Goal: Task Accomplishment & Management: Manage account settings

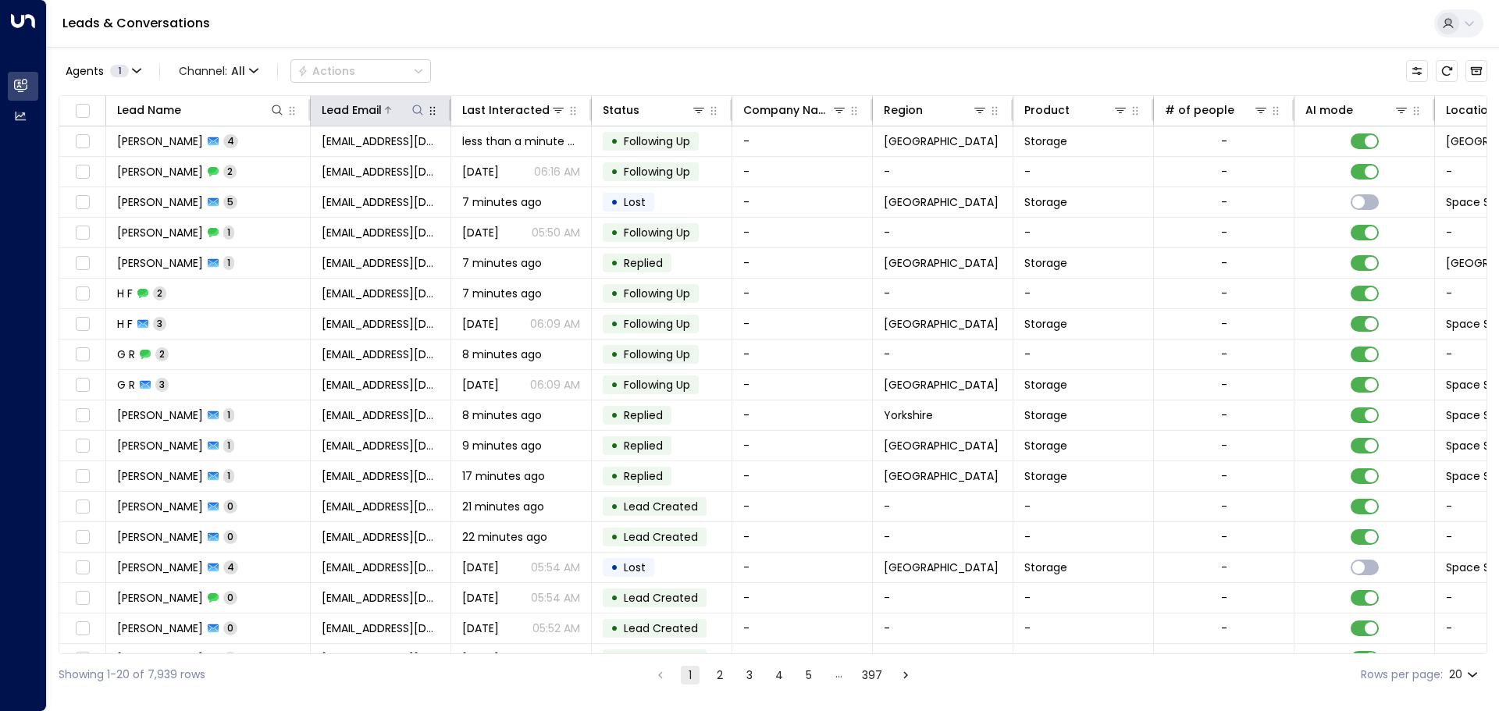
click at [418, 114] on icon at bounding box center [417, 110] width 12 height 12
click at [317, 163] on input "text" at bounding box center [417, 166] width 215 height 29
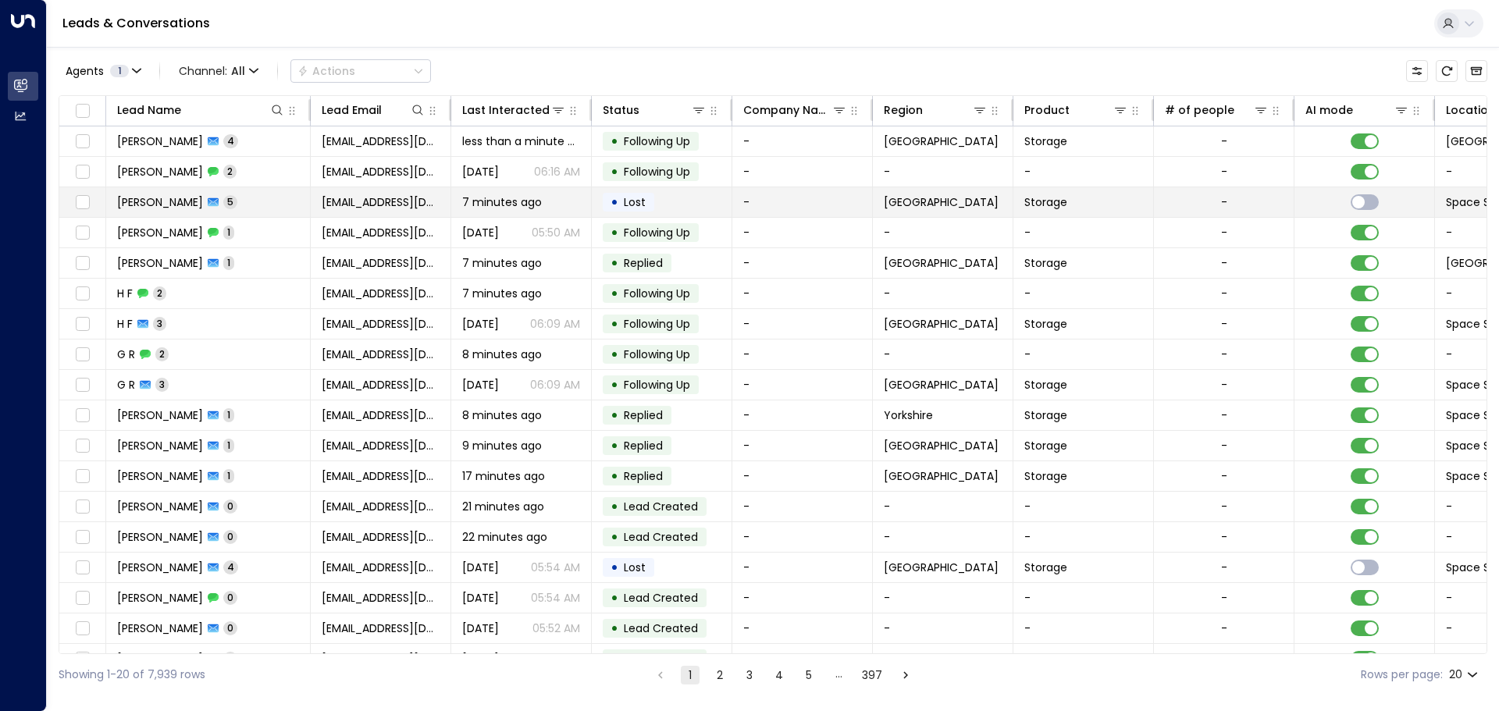
drag, startPoint x: 317, startPoint y: 163, endPoint x: 767, endPoint y: 198, distance: 451.0
click at [767, 198] on td "-" at bounding box center [802, 202] width 141 height 30
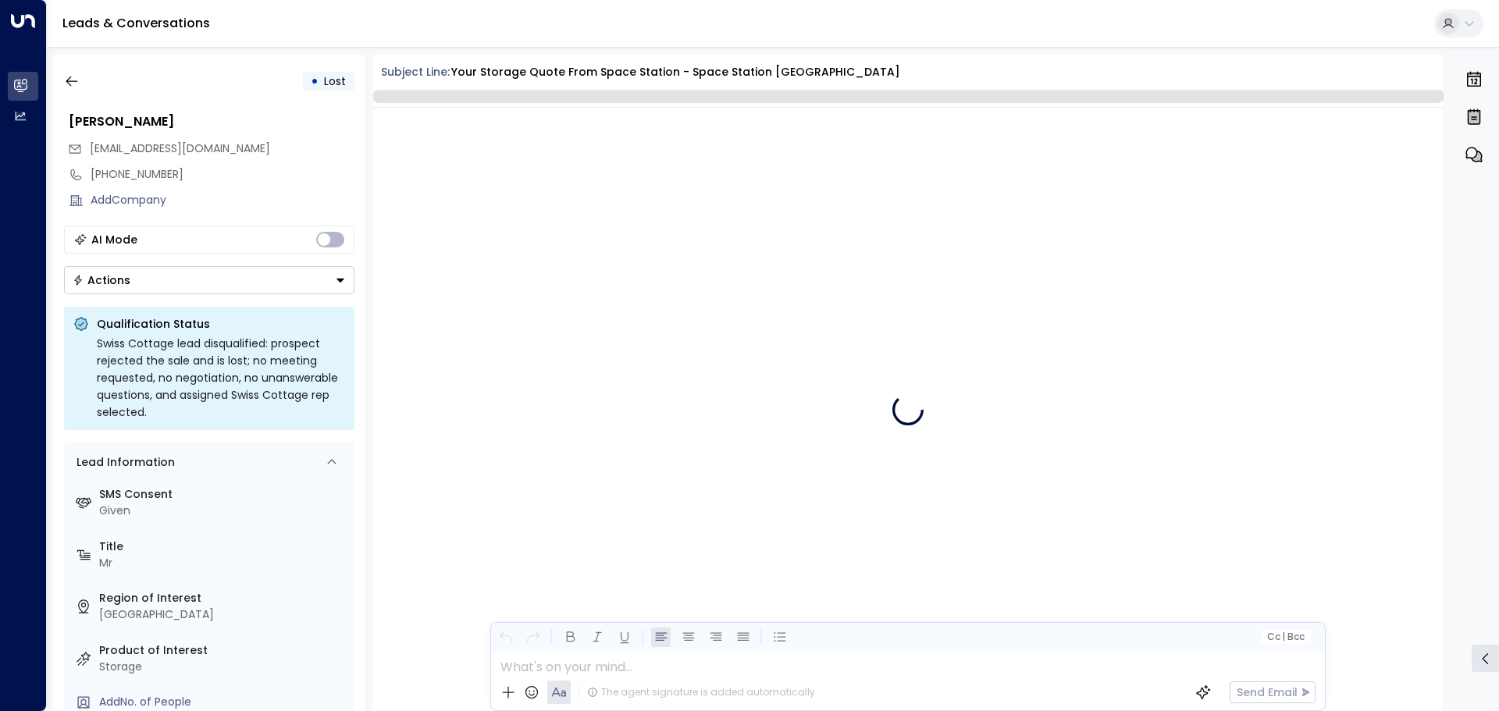
scroll to position [3064, 0]
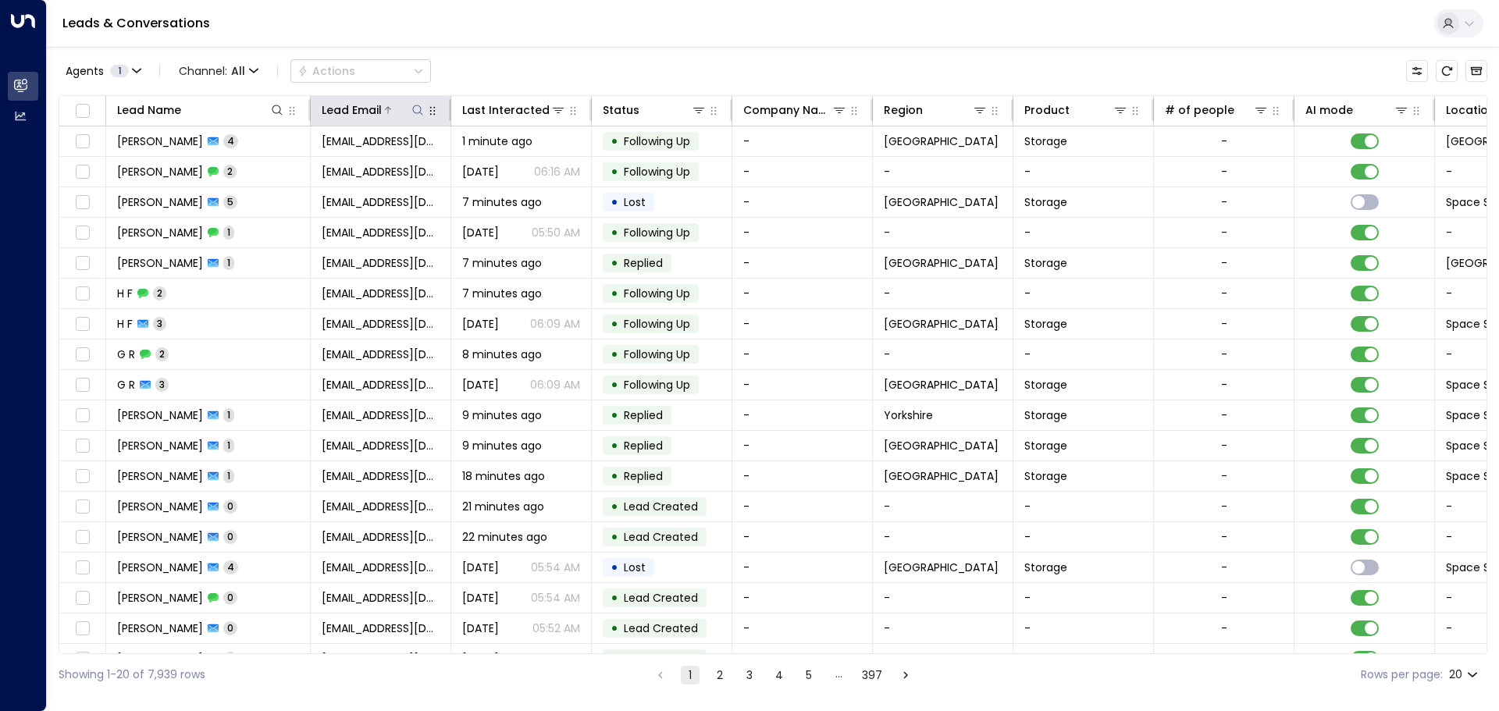
click at [419, 116] on button at bounding box center [418, 110] width 16 height 16
click at [322, 162] on input "text" at bounding box center [417, 166] width 215 height 29
click at [319, 169] on input "text" at bounding box center [417, 166] width 215 height 29
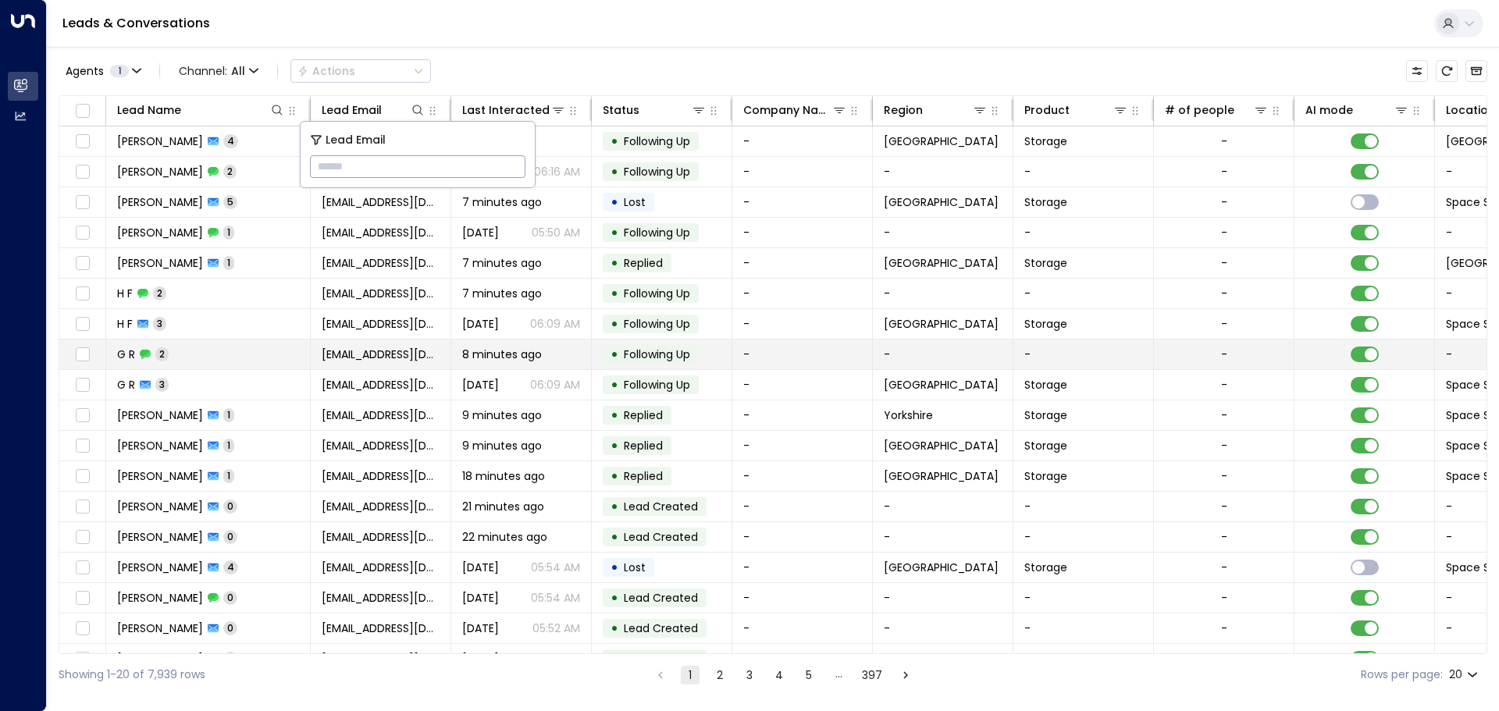
type input "**********"
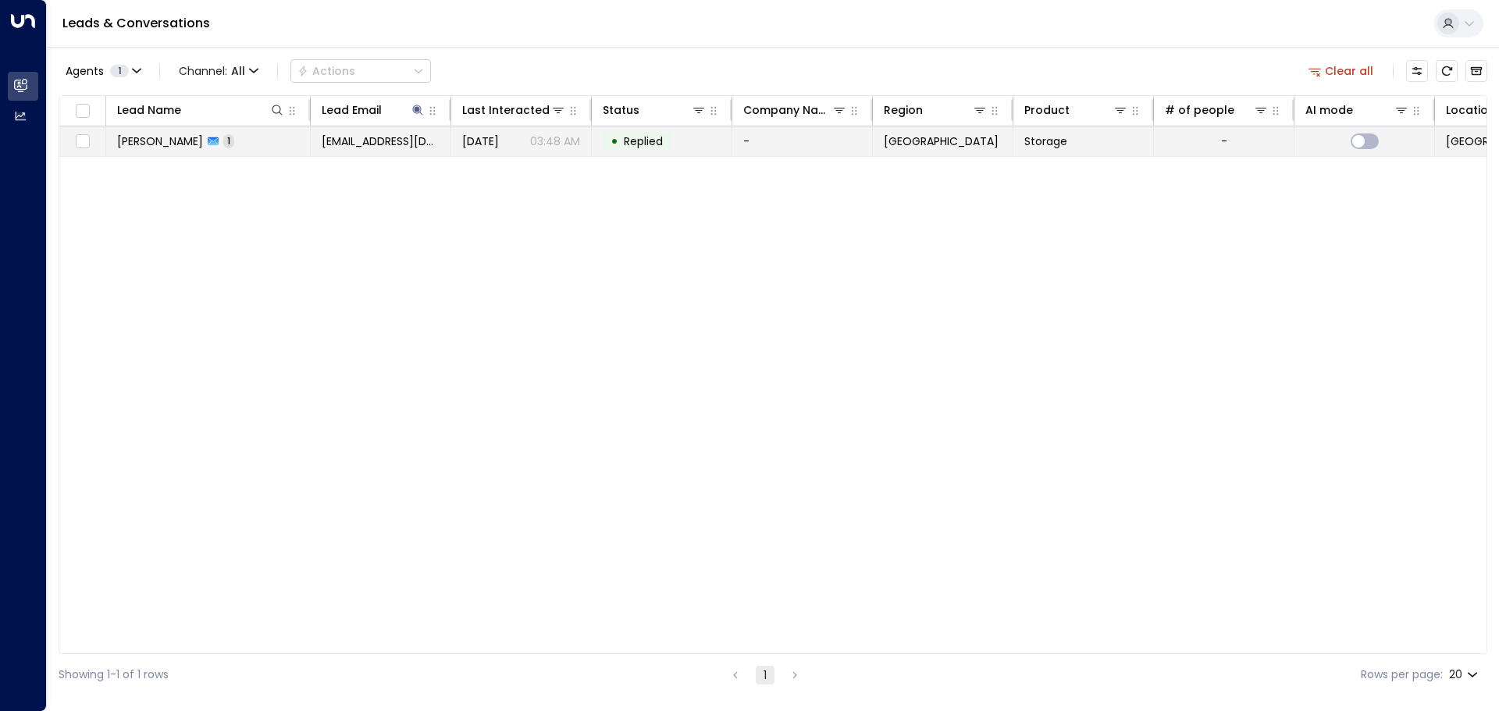
click at [624, 144] on span "Replied" at bounding box center [643, 141] width 39 height 16
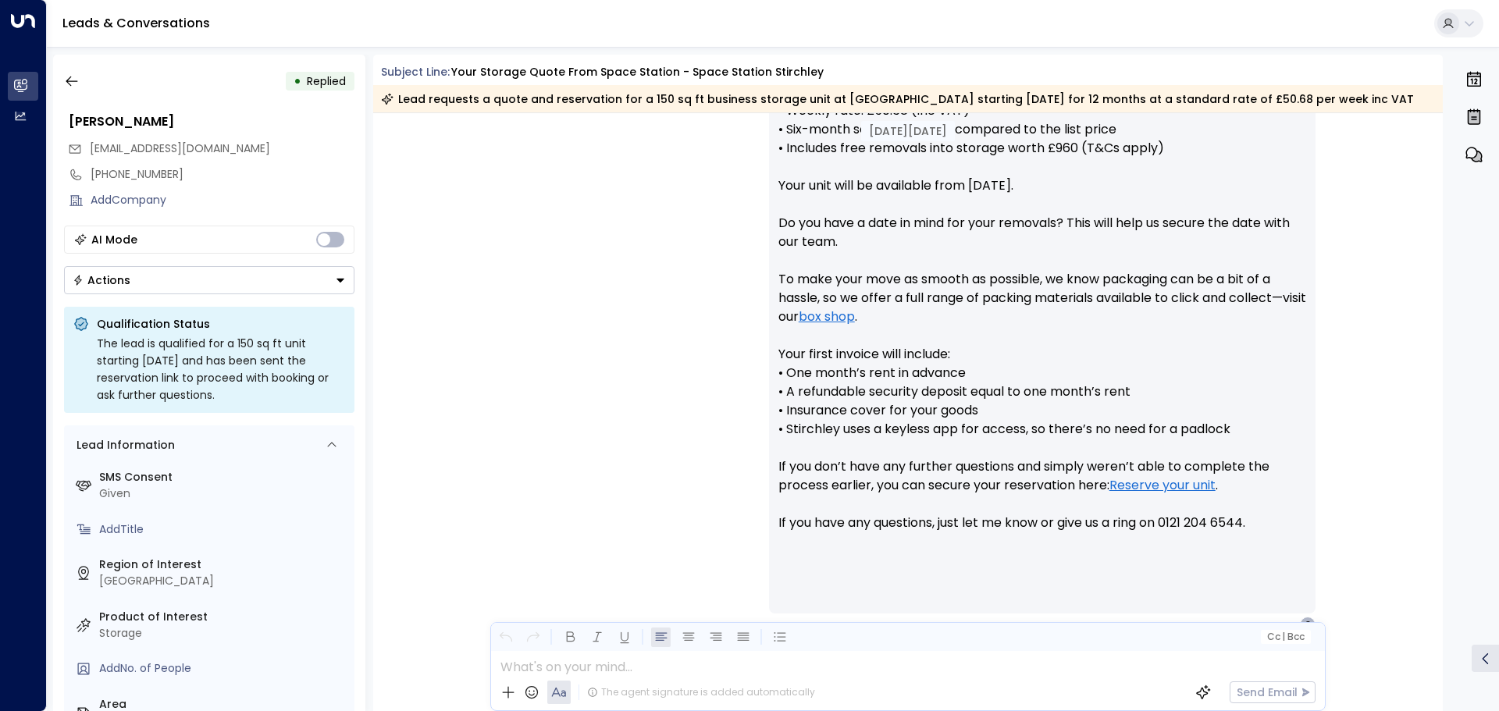
scroll to position [739, 0]
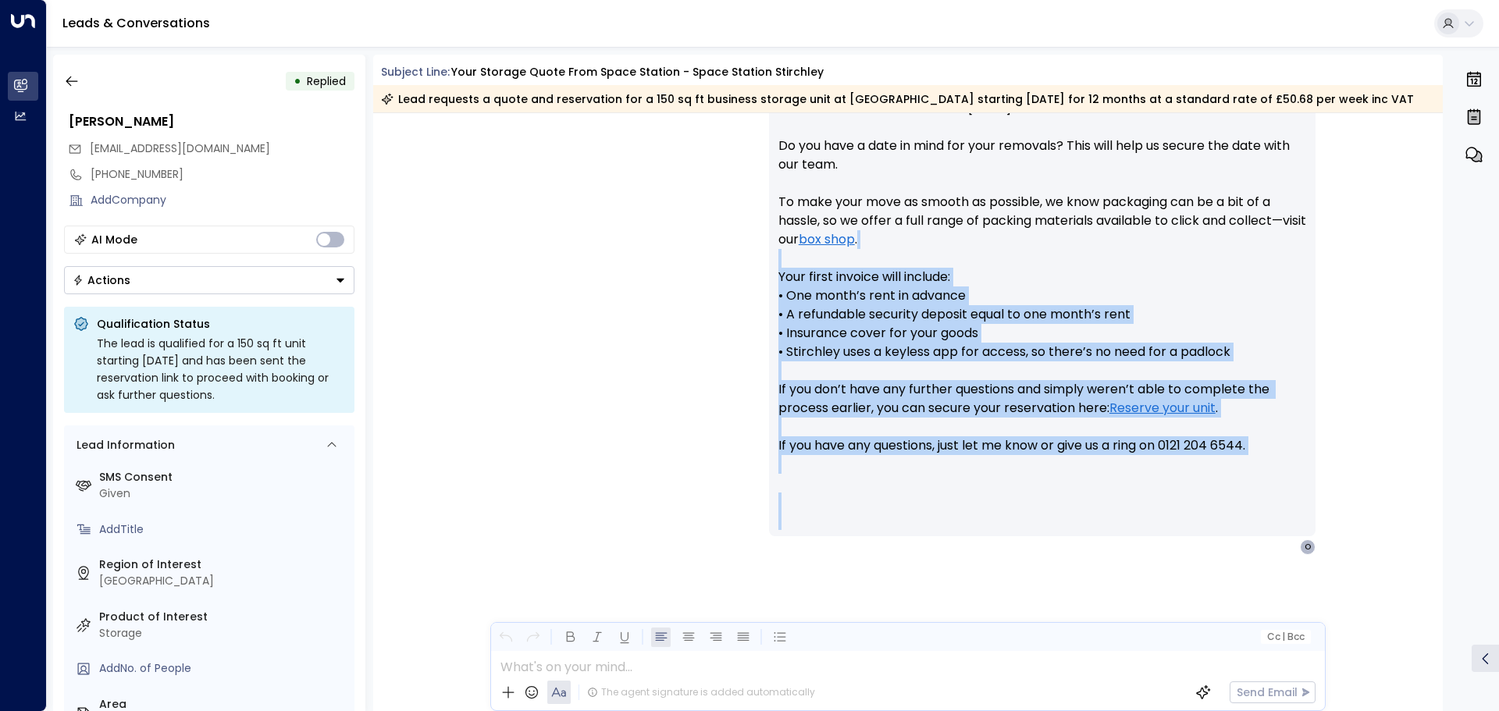
drag, startPoint x: 1442, startPoint y: 532, endPoint x: 1421, endPoint y: 258, distance: 274.0
click at [1421, 258] on div "[DATE][DATE] Trigger Email • • 03:42 AM • Email Name: [PERSON_NAME] Email: [EMA…" at bounding box center [908, 412] width 1070 height 598
click at [1344, 294] on div "[PERSON_NAME] • 03:48 AM • Email Hi Ovais, Here’s your quote for the 150 sq ft …" at bounding box center [1061, 239] width 584 height 631
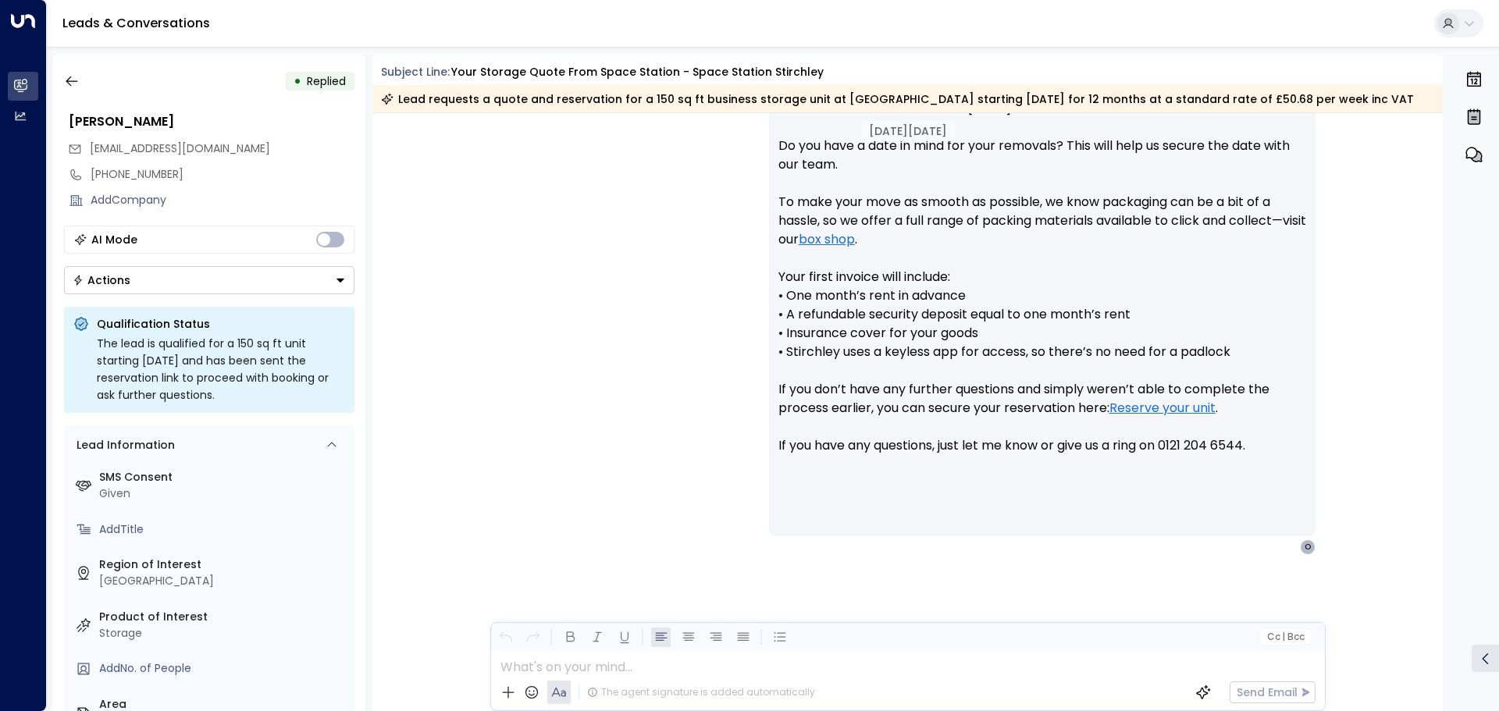
scroll to position [0, 0]
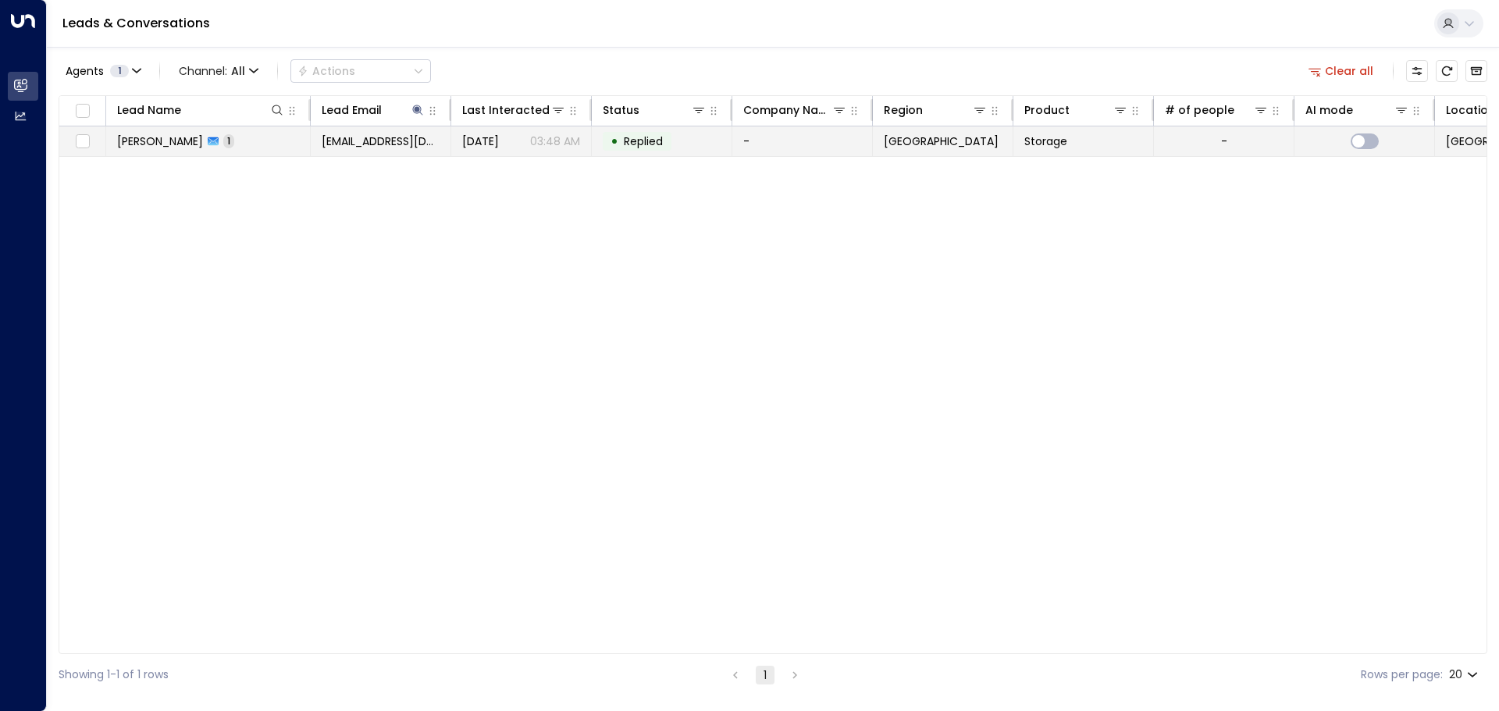
click at [639, 138] on span "Replied" at bounding box center [643, 141] width 39 height 16
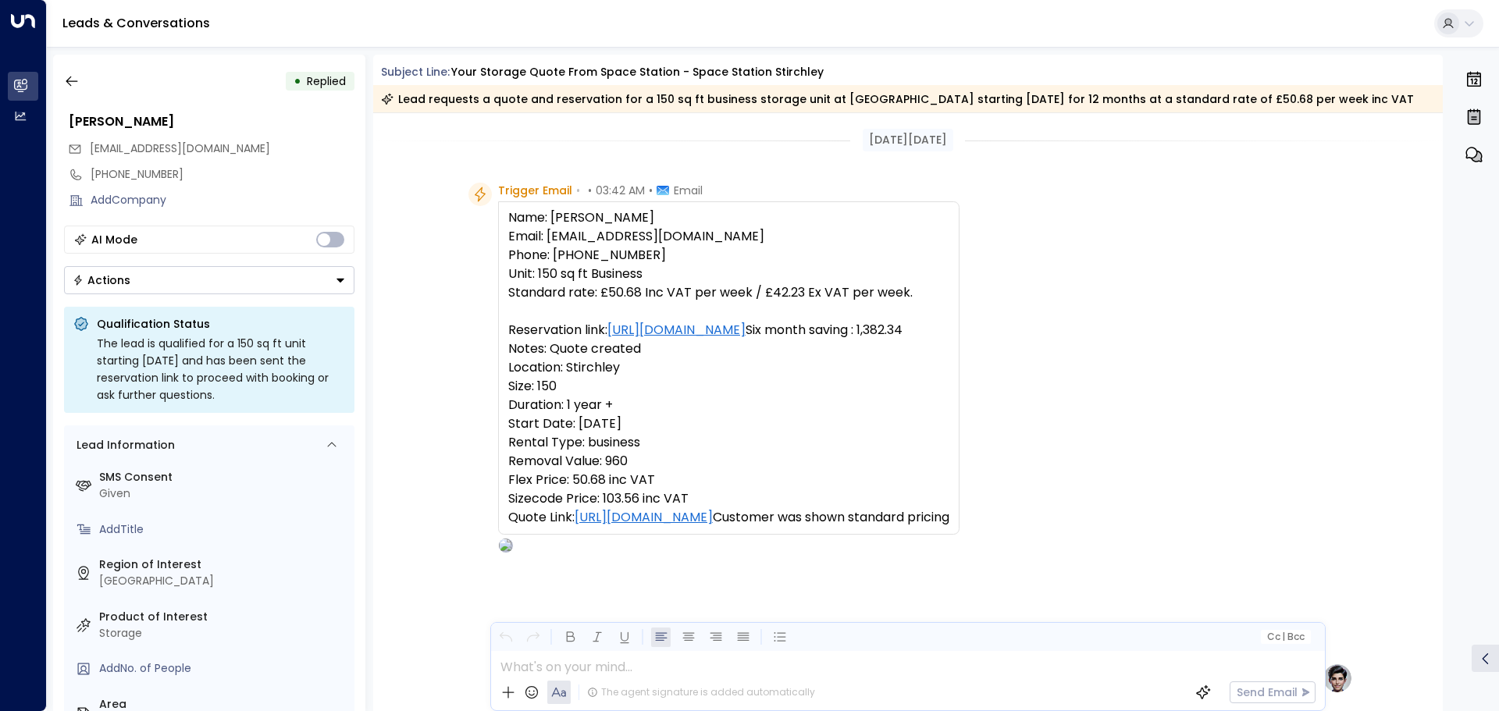
scroll to position [604, 0]
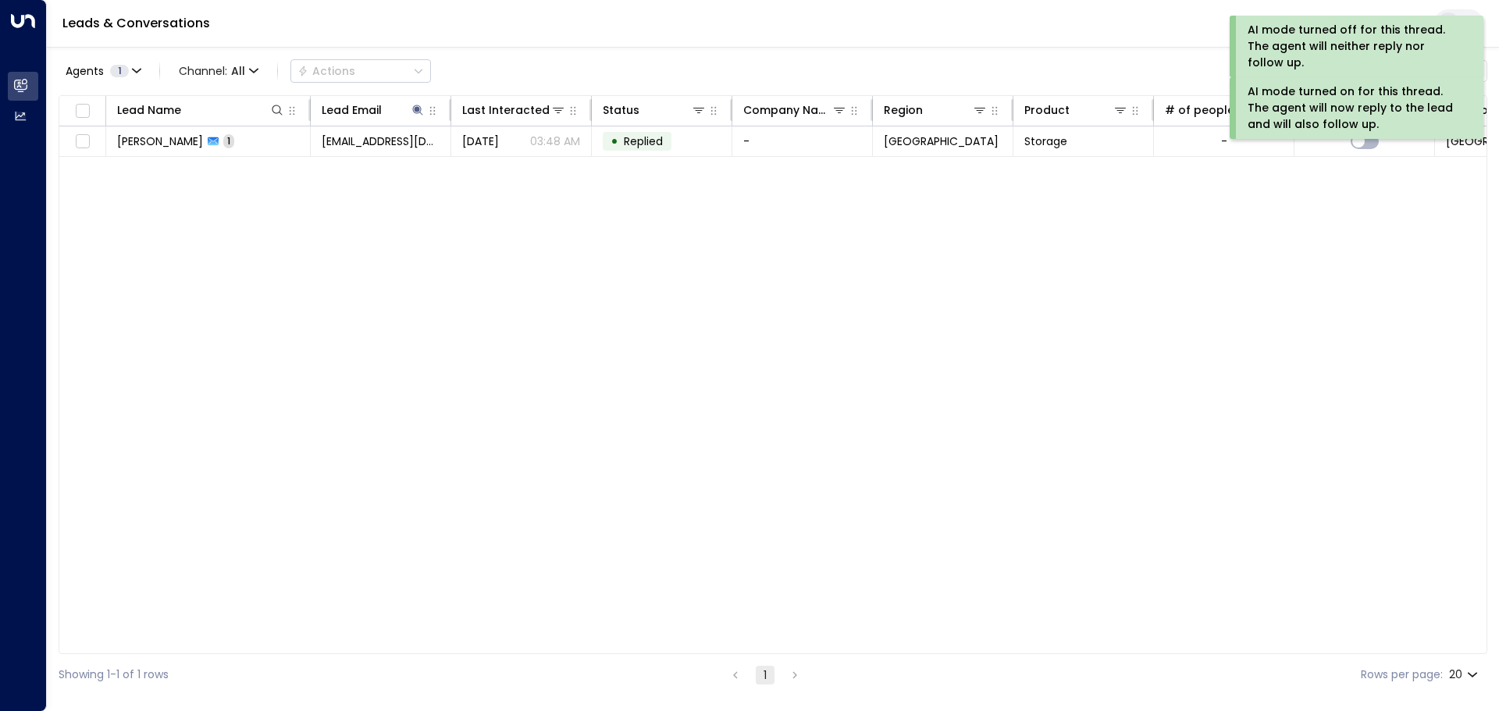
click at [762, 333] on div "Lead Name Lead Email Last Interacted Status Company Name Region Product # of pe…" at bounding box center [773, 374] width 1429 height 559
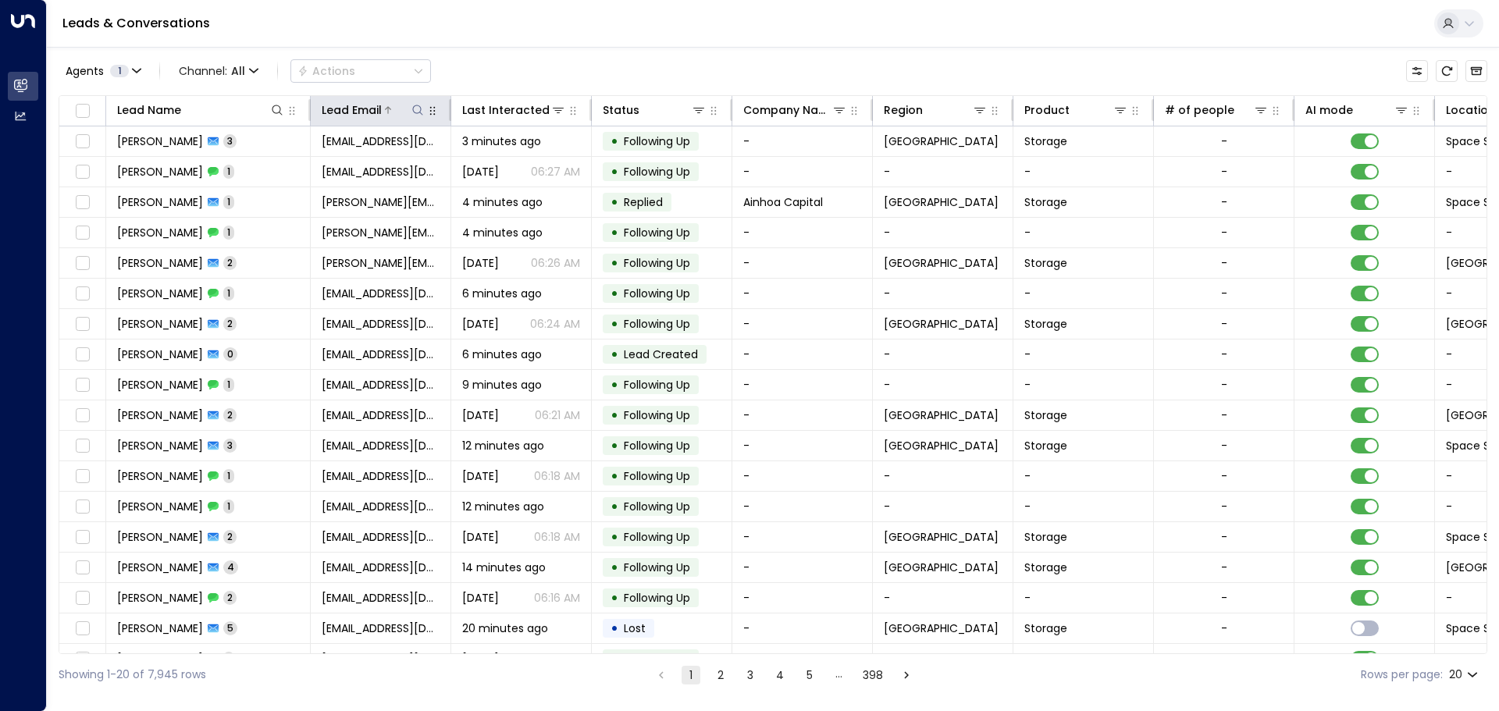
click at [354, 119] on div "Lead Email" at bounding box center [352, 110] width 60 height 19
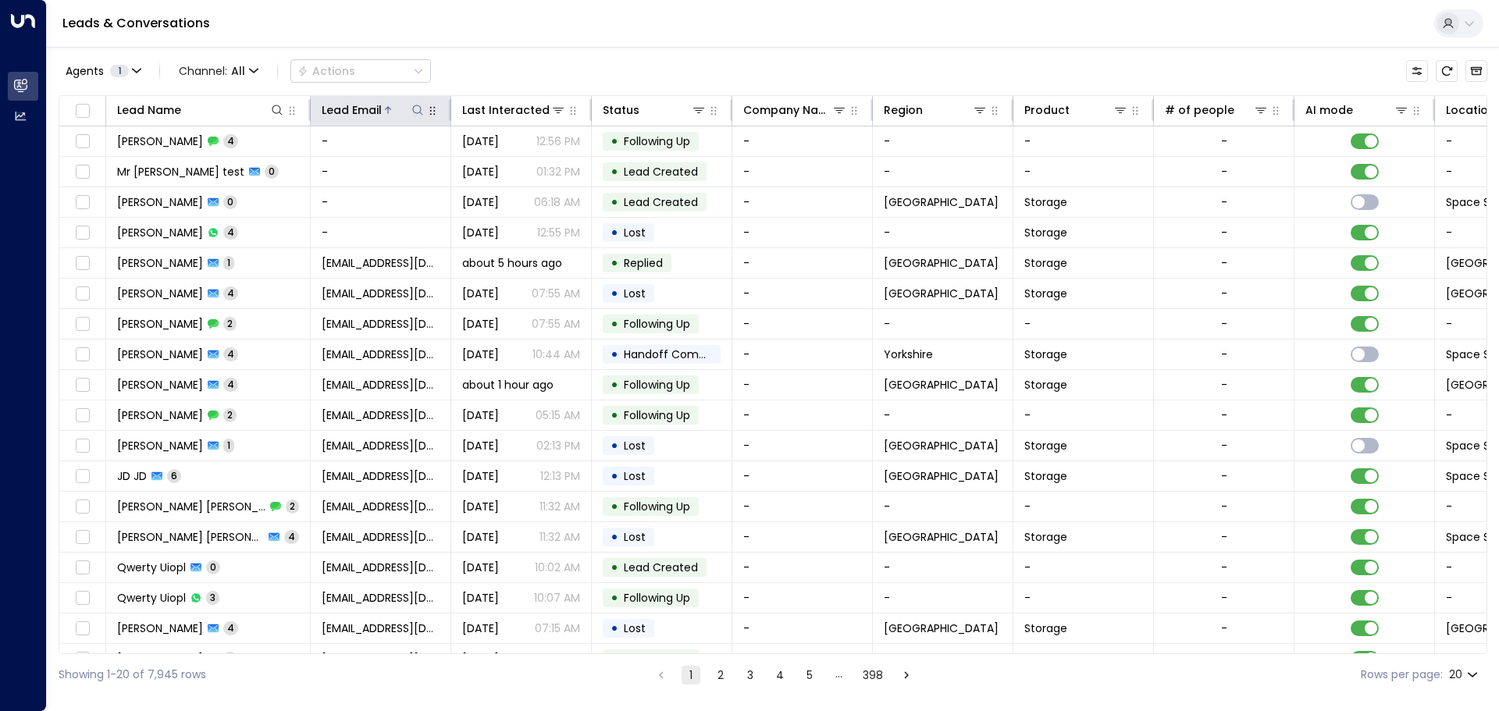
click at [366, 106] on div "Lead Email" at bounding box center [352, 110] width 60 height 19
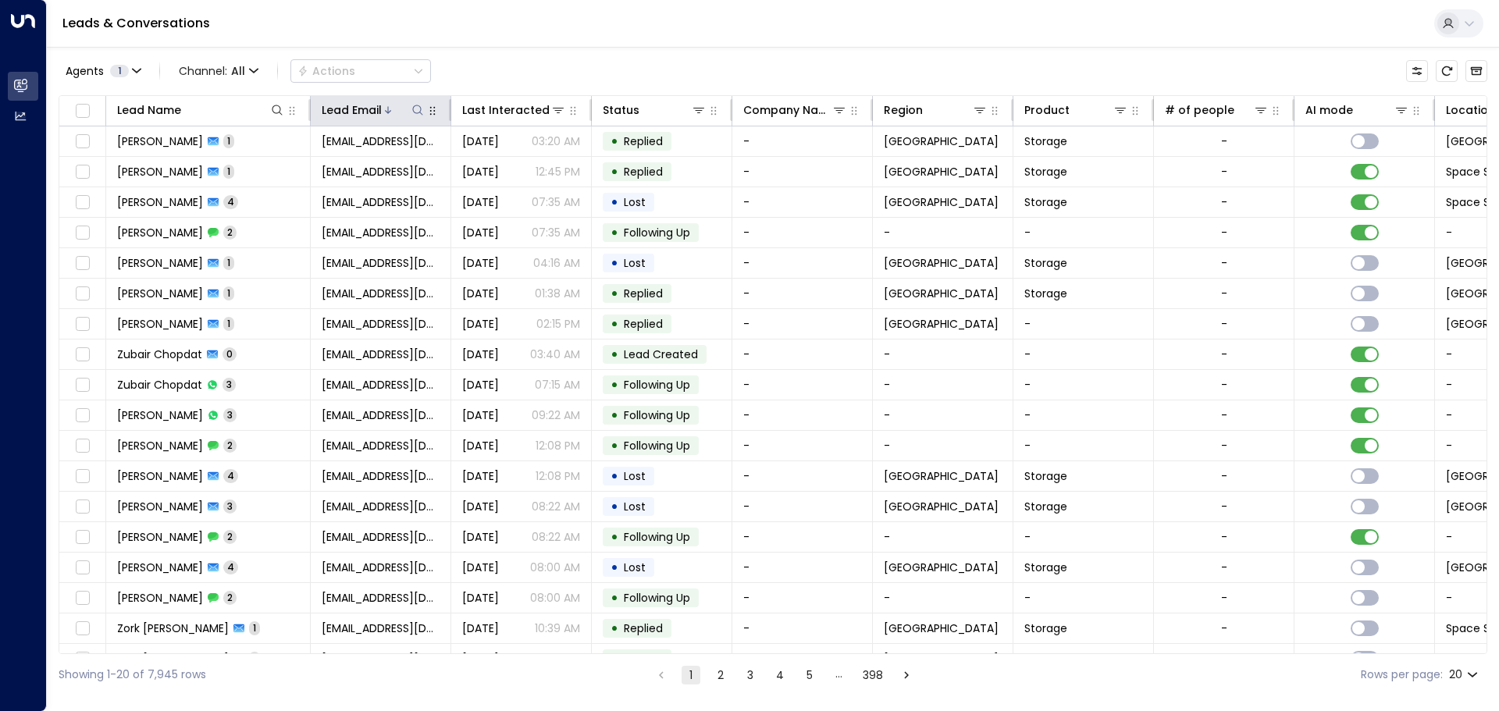
click at [415, 112] on icon at bounding box center [417, 110] width 12 height 12
click at [320, 169] on input "text" at bounding box center [417, 166] width 215 height 29
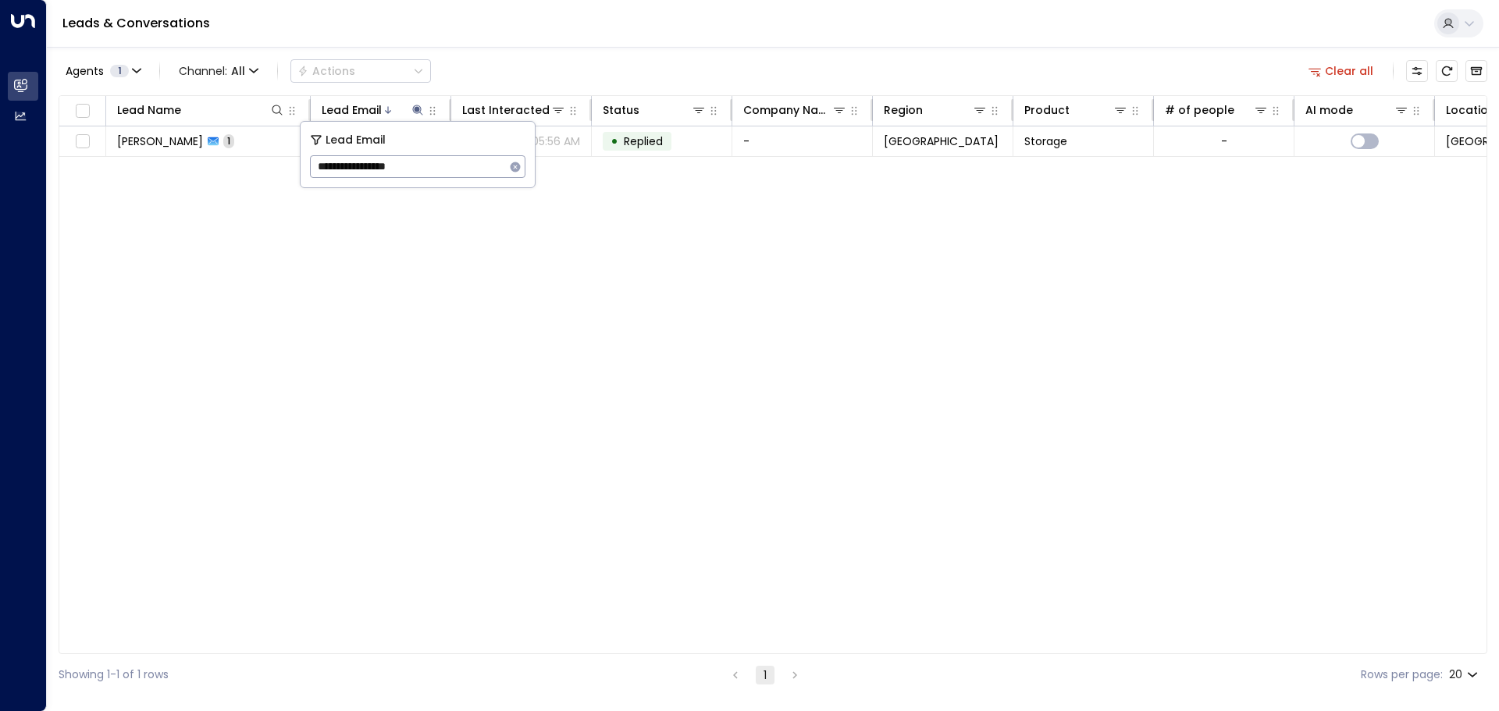
type input "**********"
click at [496, 222] on div "Lead Name Lead Email Last Interacted Status Company Name Region Product # of pe…" at bounding box center [773, 374] width 1429 height 559
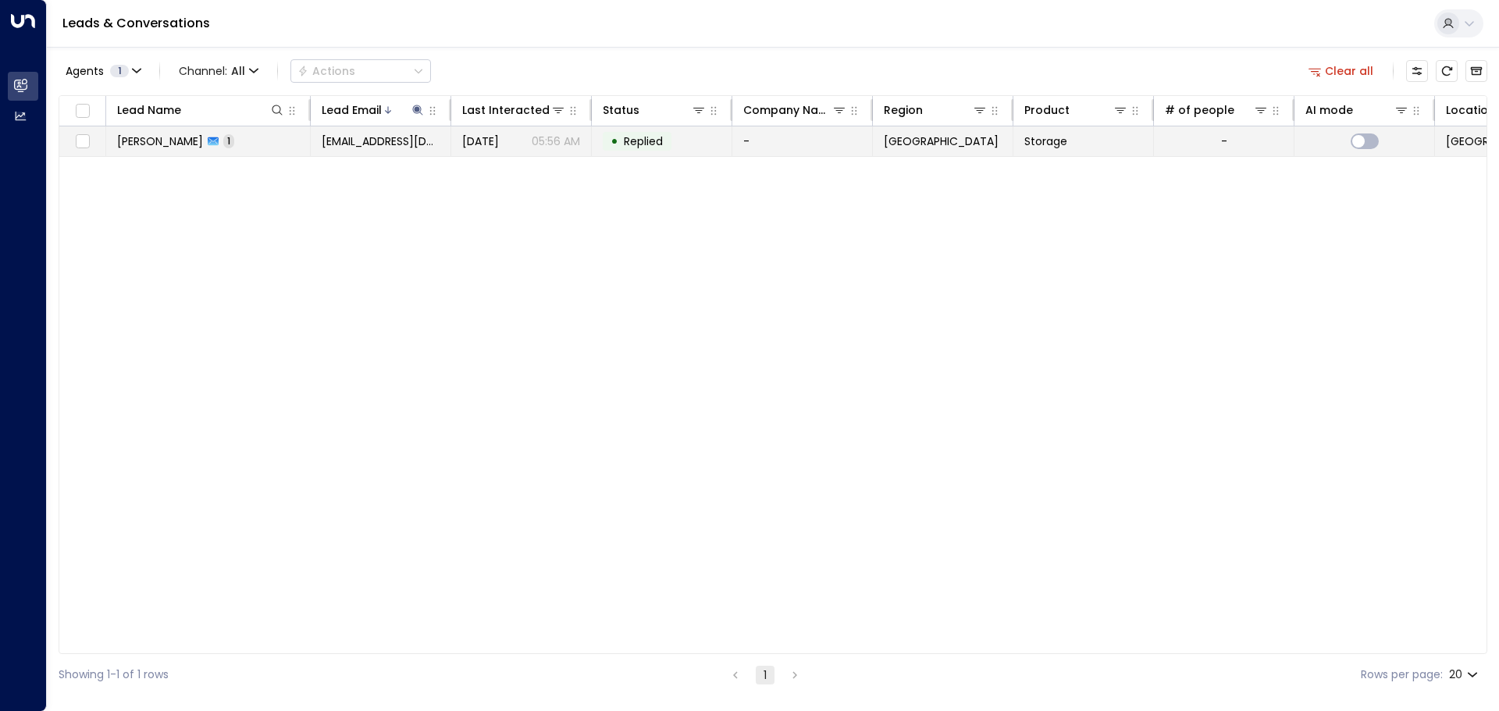
click at [640, 144] on span "Replied" at bounding box center [643, 141] width 39 height 16
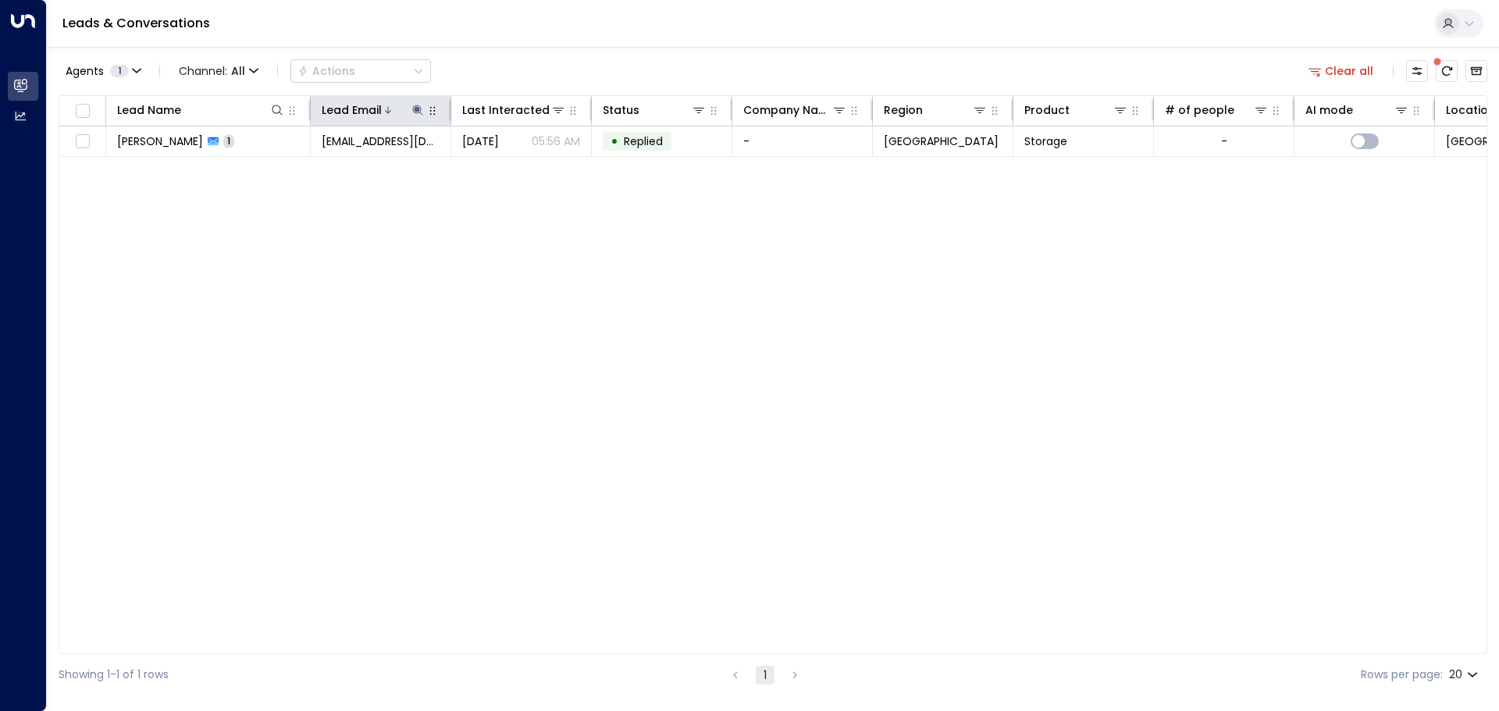
click at [361, 112] on div "Lead Email" at bounding box center [352, 110] width 60 height 19
click at [418, 116] on icon at bounding box center [417, 110] width 12 height 12
drag, startPoint x: 317, startPoint y: 165, endPoint x: 448, endPoint y: 181, distance: 132.2
click at [448, 181] on input "**********" at bounding box center [407, 166] width 195 height 29
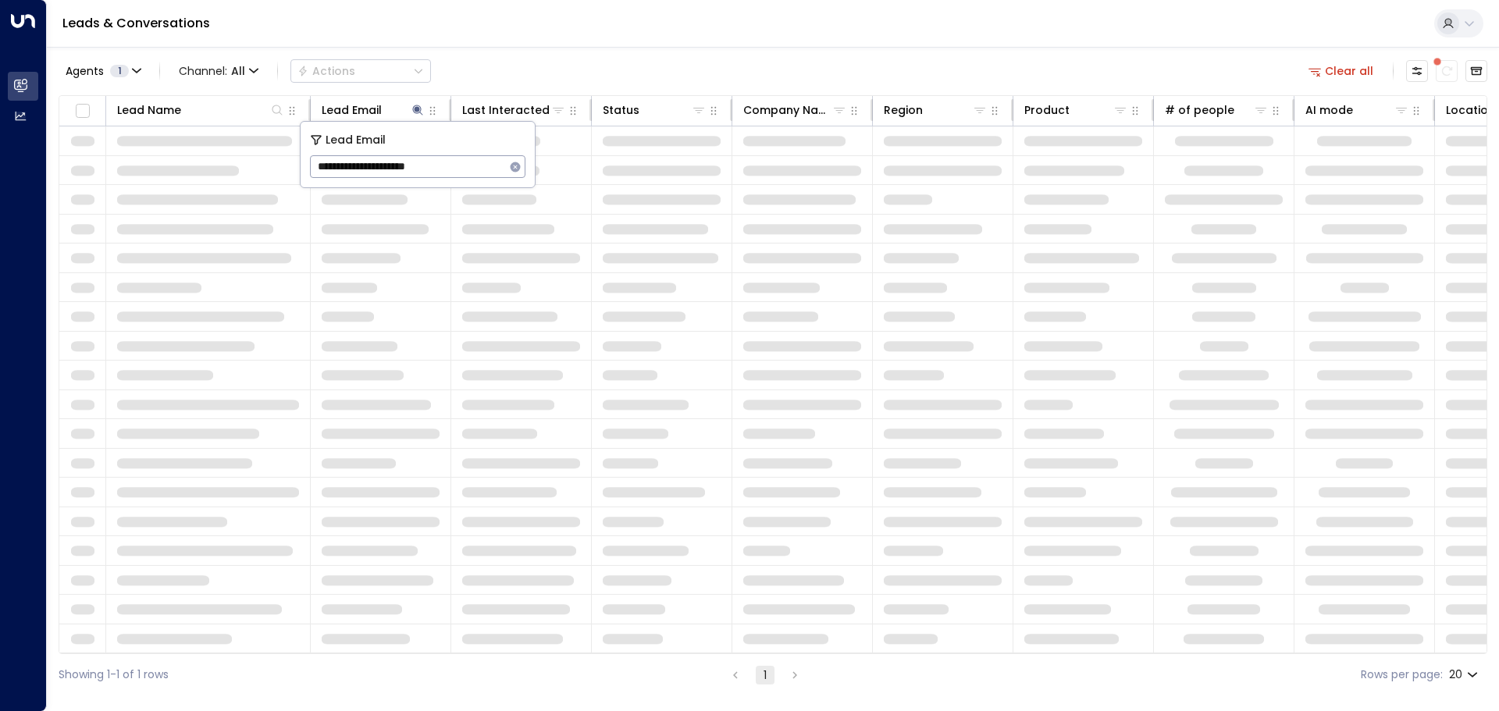
type input "**********"
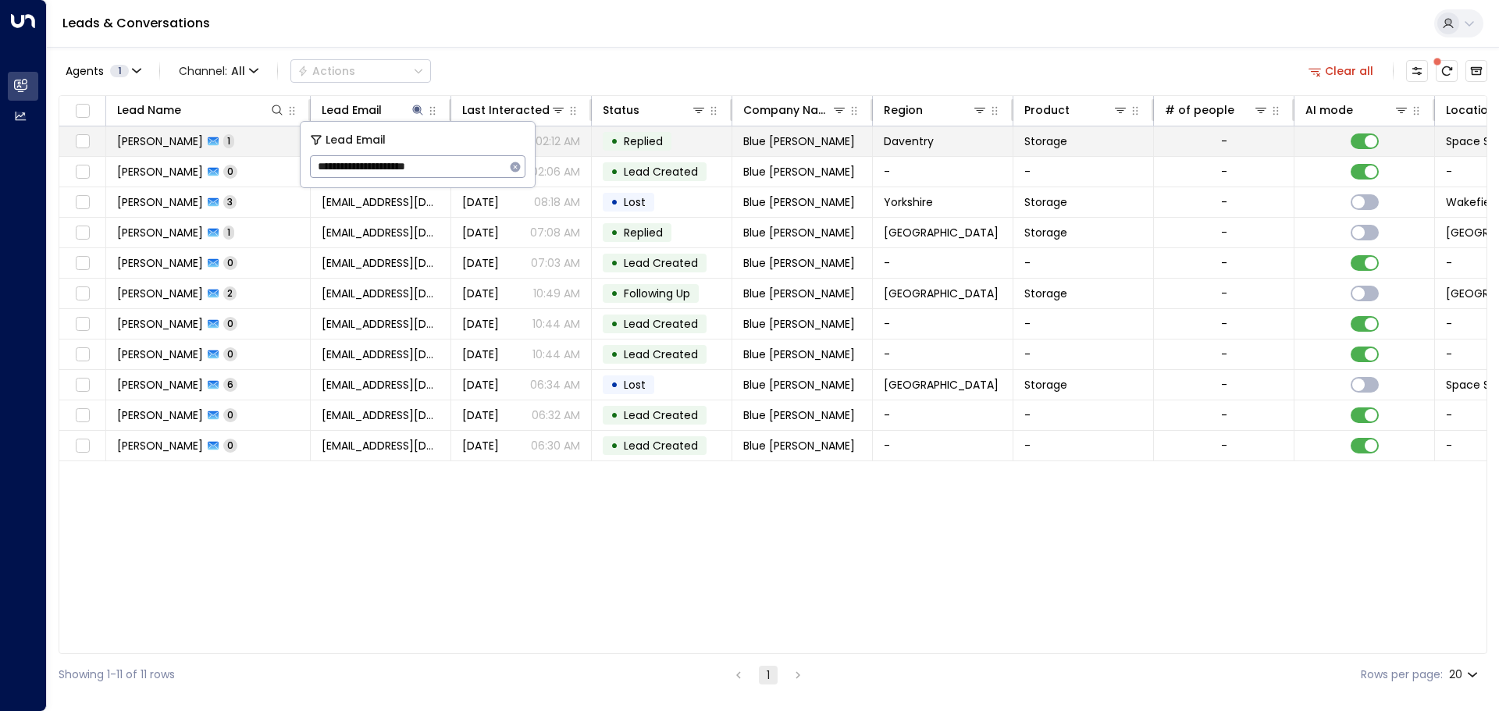
click at [650, 144] on span "Replied" at bounding box center [643, 141] width 39 height 16
